Goal: Transaction & Acquisition: Purchase product/service

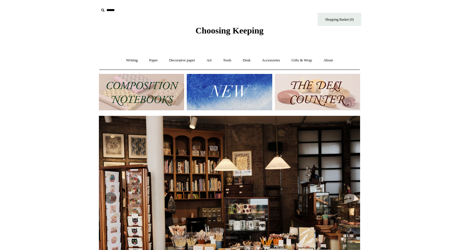
click at [228, 86] on img at bounding box center [229, 92] width 85 height 36
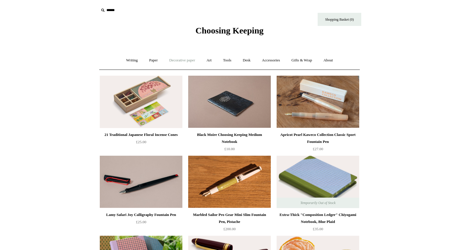
click at [185, 62] on link "Decorative paper +" at bounding box center [182, 60] width 36 height 15
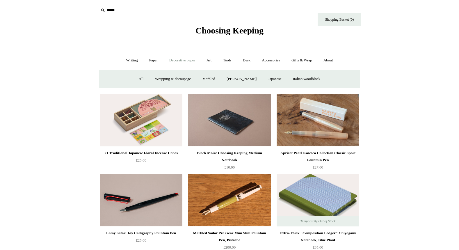
click at [185, 62] on link "Decorative paper -" at bounding box center [182, 60] width 36 height 15
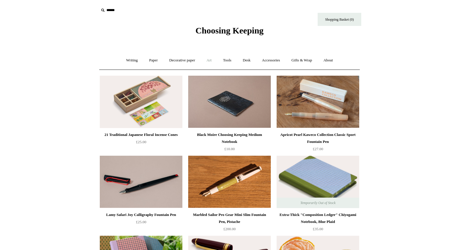
click at [211, 60] on link "Art +" at bounding box center [208, 60] width 15 height 15
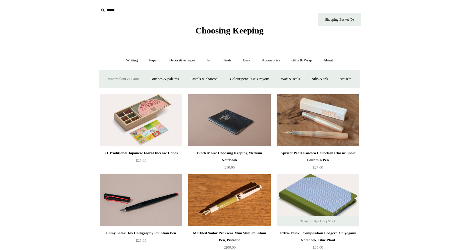
click at [144, 77] on link "Watercolour & Paint" at bounding box center [123, 78] width 42 height 15
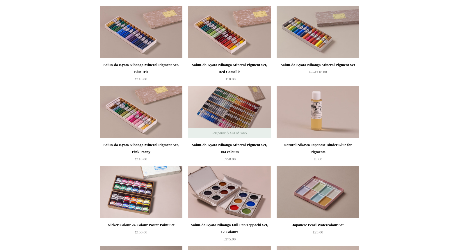
scroll to position [550, 0]
click at [156, 63] on div "Saiun-do Kyoto Nihonga Mineral Pigment Set, Blue Iris" at bounding box center [141, 68] width 80 height 14
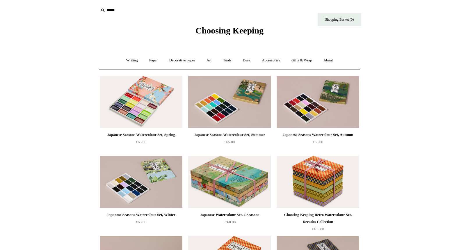
scroll to position [0, 0]
click at [126, 62] on link "Writing +" at bounding box center [132, 60] width 22 height 15
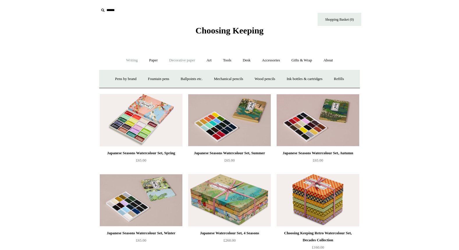
click at [195, 58] on link "Decorative paper +" at bounding box center [182, 60] width 36 height 15
click at [274, 78] on link "Japanese" at bounding box center [275, 78] width 24 height 15
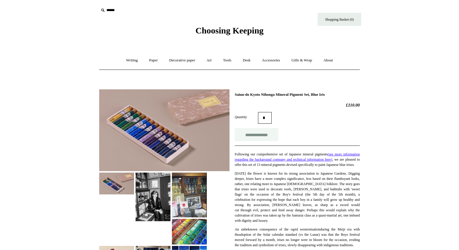
click at [252, 136] on input "**********" at bounding box center [257, 134] width 44 height 13
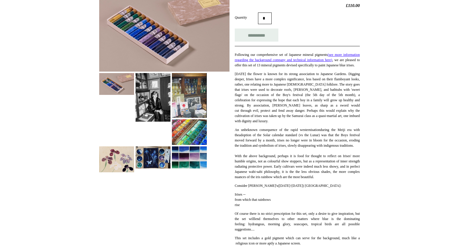
type input "**********"
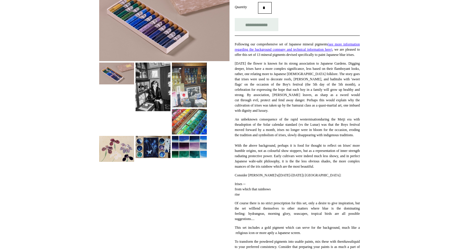
scroll to position [110, 0]
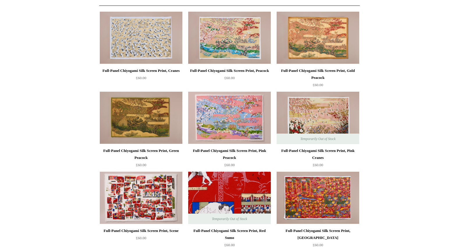
scroll to position [63, 0]
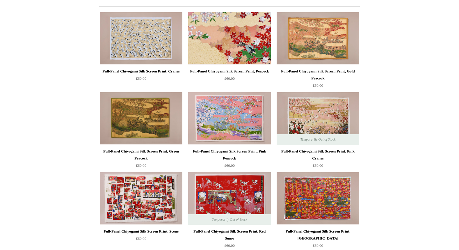
click at [228, 35] on img at bounding box center [229, 38] width 83 height 52
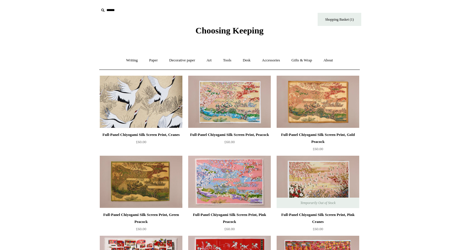
scroll to position [0, 0]
click at [133, 105] on img at bounding box center [141, 102] width 83 height 52
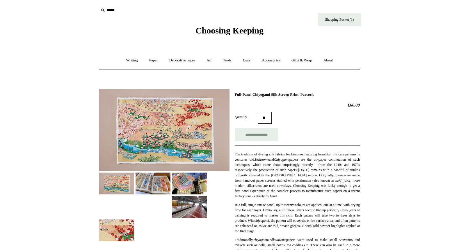
click at [149, 124] on img at bounding box center [164, 130] width 130 height 82
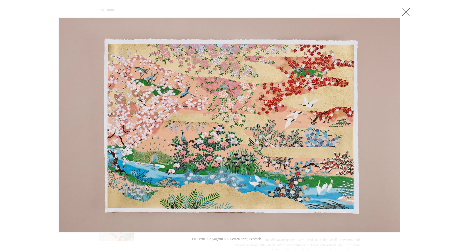
click at [408, 14] on link at bounding box center [406, 12] width 12 height 12
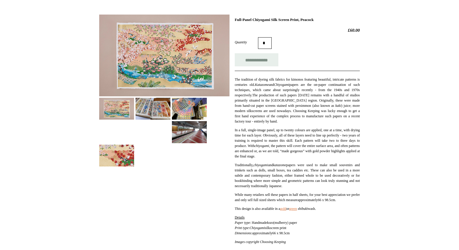
scroll to position [75, 0]
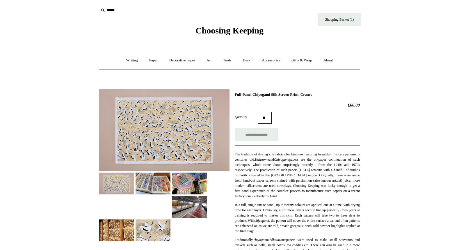
click at [148, 116] on img at bounding box center [164, 130] width 130 height 82
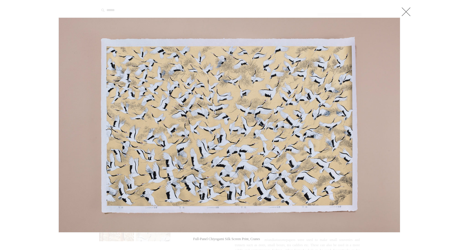
click at [403, 9] on link at bounding box center [406, 12] width 12 height 12
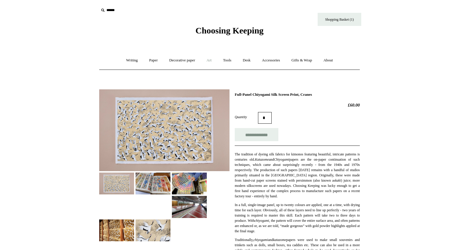
click at [211, 62] on link "Art +" at bounding box center [208, 60] width 15 height 15
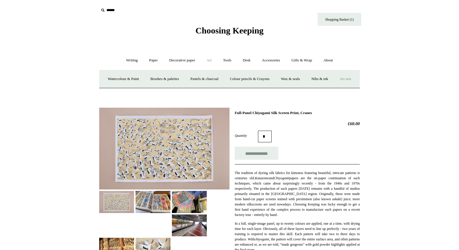
click at [334, 87] on link "Art sets" at bounding box center [345, 78] width 22 height 15
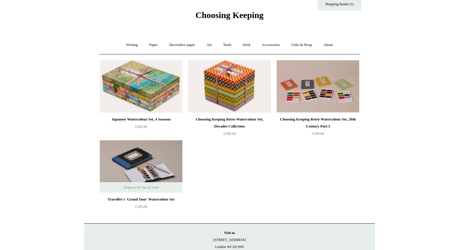
scroll to position [16, 0]
click at [231, 45] on link "Tools +" at bounding box center [227, 44] width 19 height 15
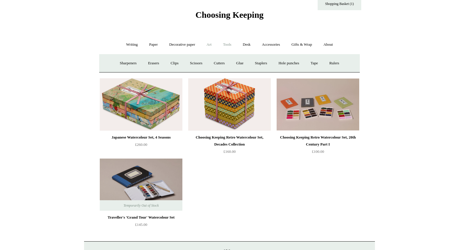
click at [208, 43] on link "Art +" at bounding box center [208, 44] width 15 height 15
click at [180, 63] on link "Brushes & palettes" at bounding box center [164, 63] width 39 height 15
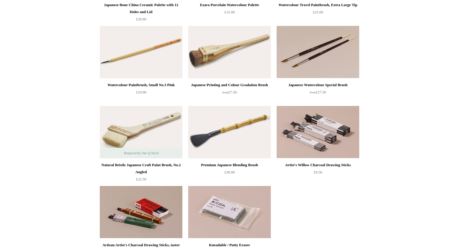
scroll to position [130, 0]
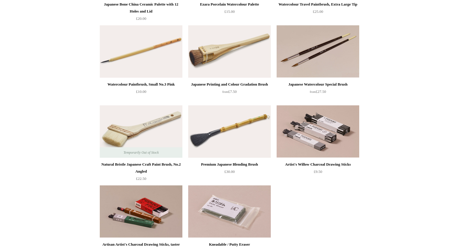
click at [210, 50] on img at bounding box center [229, 51] width 83 height 52
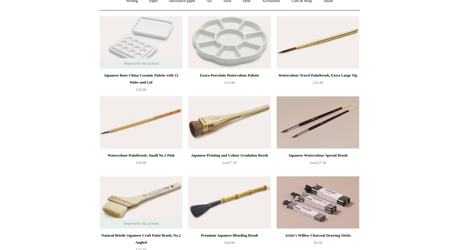
scroll to position [59, 0]
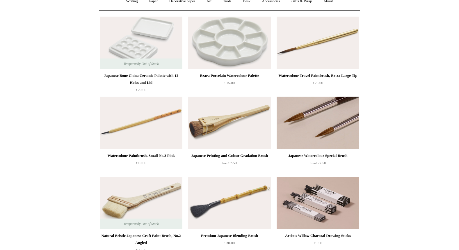
click at [330, 115] on img at bounding box center [317, 123] width 83 height 52
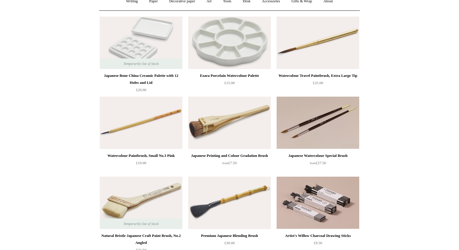
click at [321, 43] on img at bounding box center [317, 43] width 83 height 52
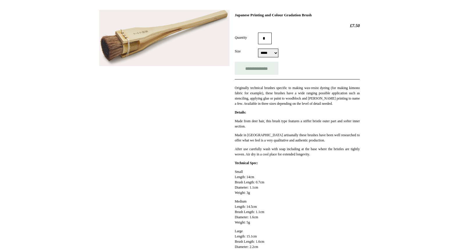
scroll to position [80, 0]
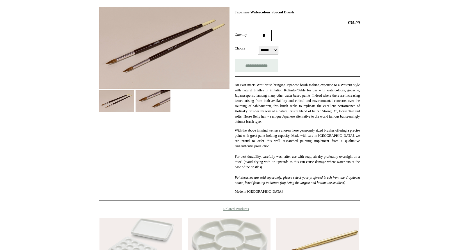
scroll to position [81, 0]
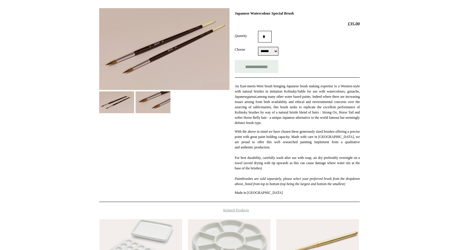
click at [226, 99] on div at bounding box center [164, 59] width 130 height 110
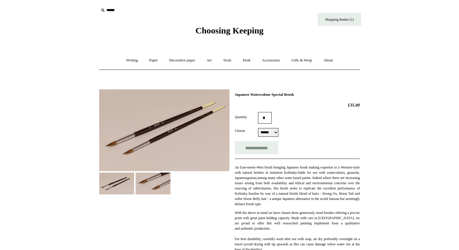
scroll to position [0, 0]
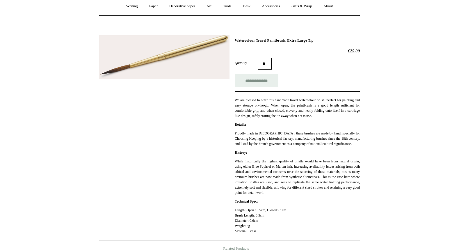
scroll to position [59, 0]
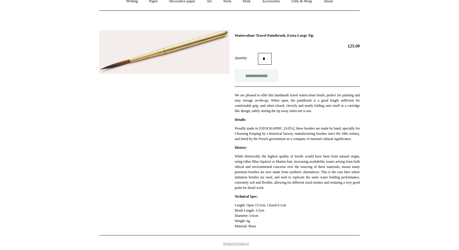
click at [258, 74] on input "**********" at bounding box center [257, 75] width 44 height 13
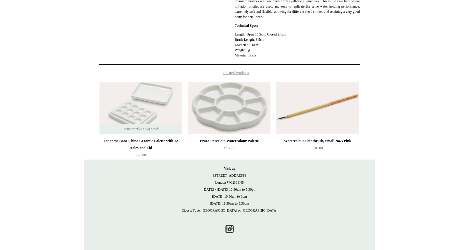
scroll to position [240, 0]
type input "**********"
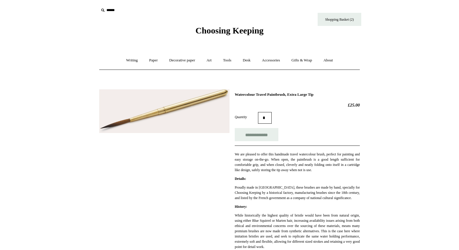
scroll to position [0, 0]
click at [209, 62] on link "Art +" at bounding box center [208, 60] width 15 height 15
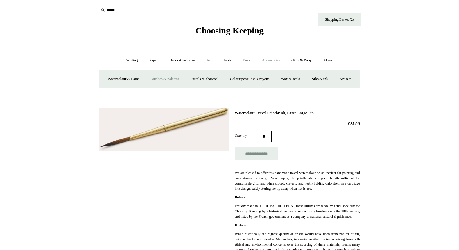
click at [263, 67] on link "Accessories +" at bounding box center [271, 60] width 28 height 15
click at [306, 161] on div "**********" at bounding box center [297, 209] width 125 height 199
